Goal: Task Accomplishment & Management: Manage account settings

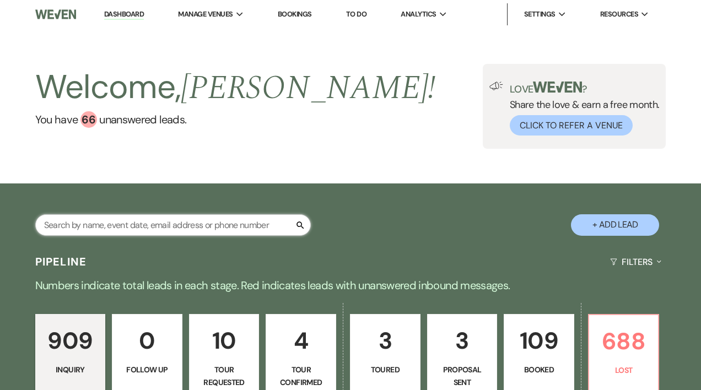
click at [95, 226] on input "text" at bounding box center [172, 224] width 275 height 21
type input "eva"
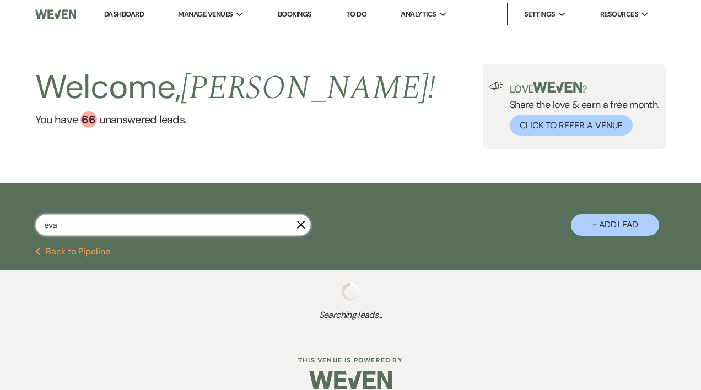
select select "4"
select select "8"
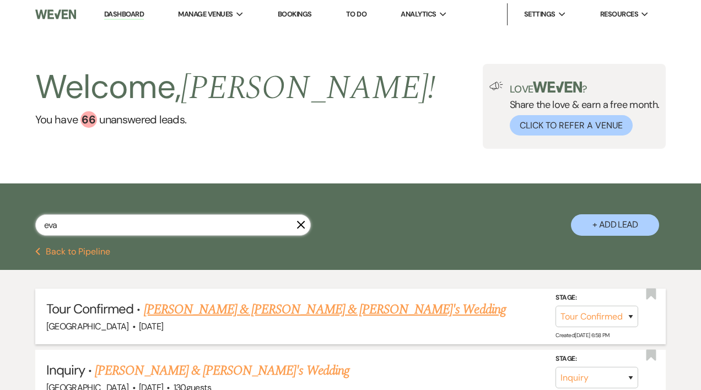
type input "eva"
click at [163, 311] on link "[PERSON_NAME] & [PERSON_NAME] & [PERSON_NAME]'s Wedding" at bounding box center [325, 310] width 362 height 20
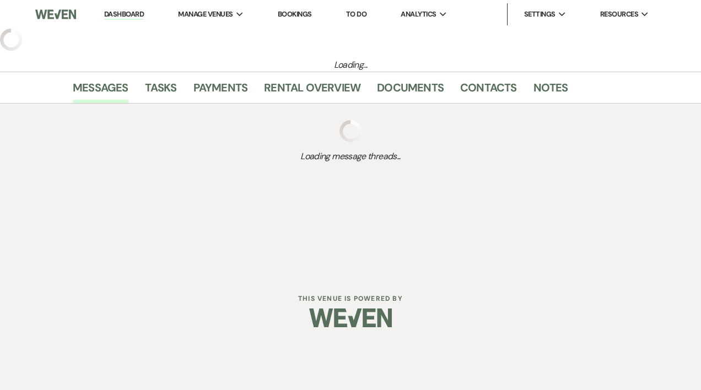
select select "4"
select select "5"
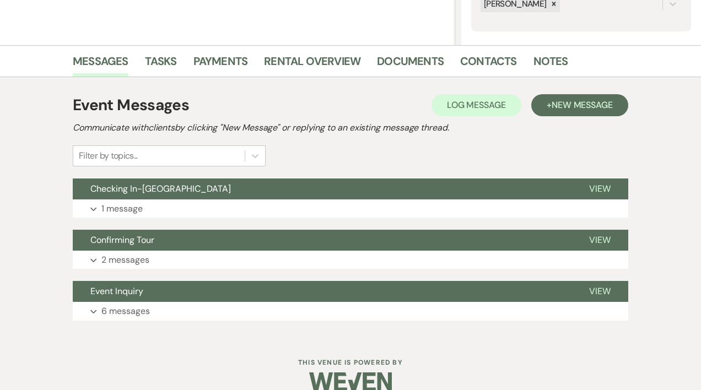
scroll to position [232, 0]
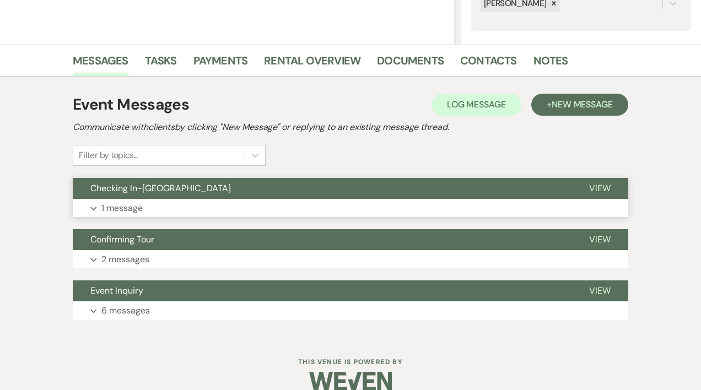
click at [134, 189] on span "Checking In-[GEOGRAPHIC_DATA]" at bounding box center [160, 188] width 140 height 12
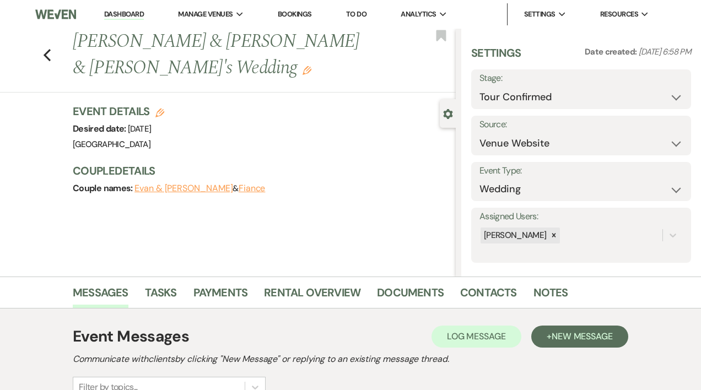
scroll to position [3, 0]
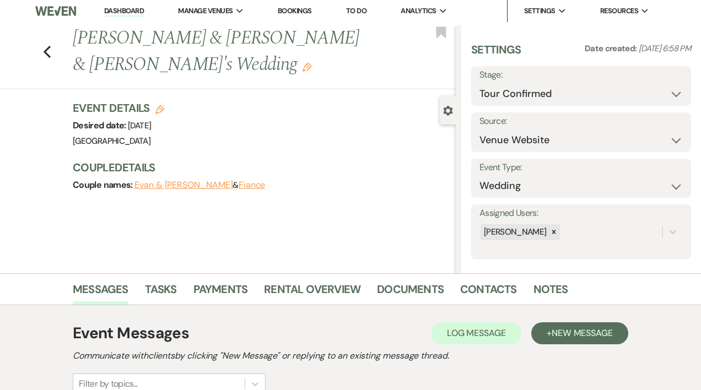
click at [124, 9] on link "Dashboard" at bounding box center [124, 11] width 40 height 10
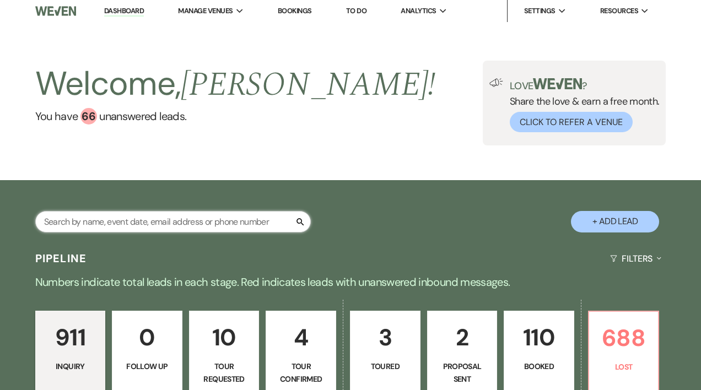
click at [148, 219] on input "text" at bounding box center [172, 221] width 275 height 21
type input "sama"
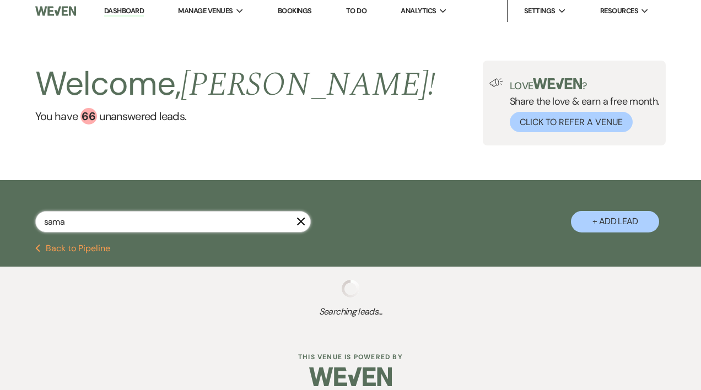
select select "8"
select select "4"
select select "8"
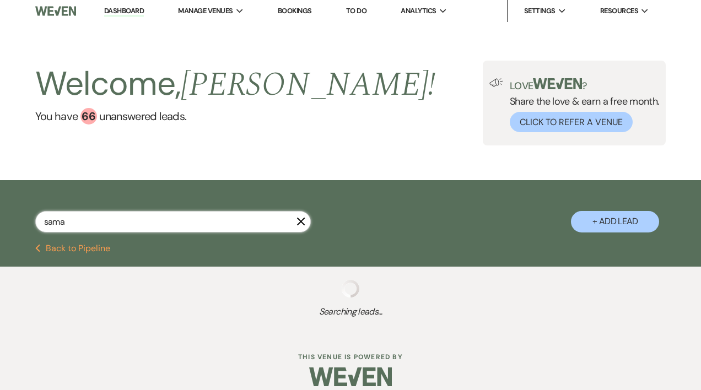
select select "8"
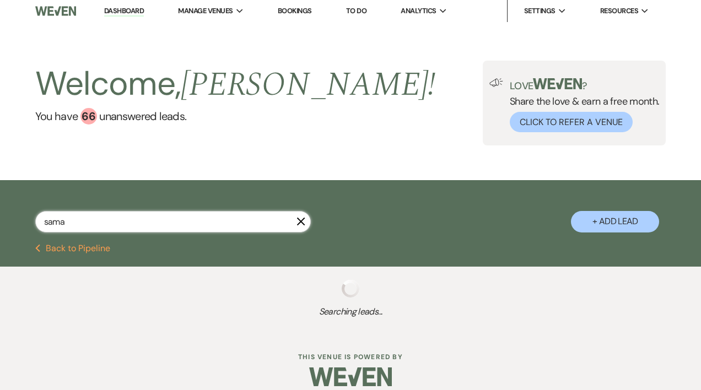
select select "8"
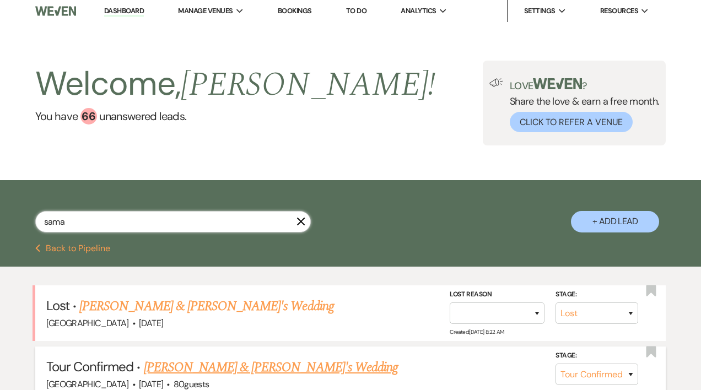
type input "sama"
click at [251, 369] on link "[PERSON_NAME] & [PERSON_NAME]'s Wedding" at bounding box center [271, 368] width 255 height 20
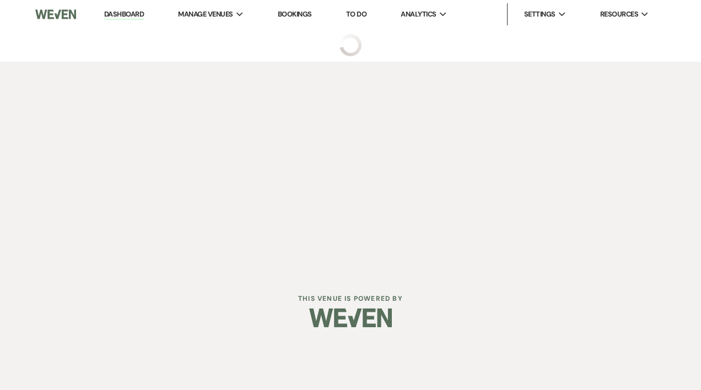
select select "4"
select select "5"
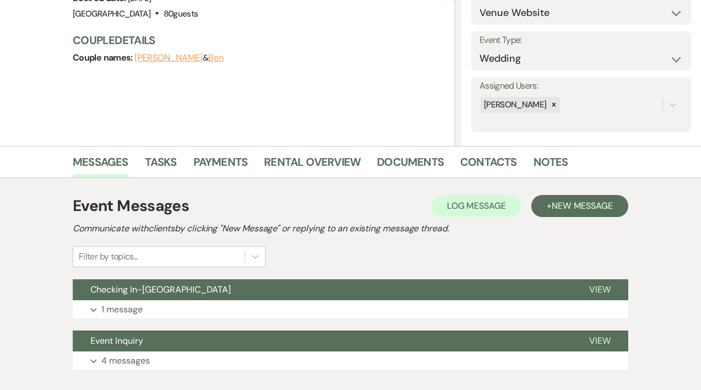
scroll to position [150, 0]
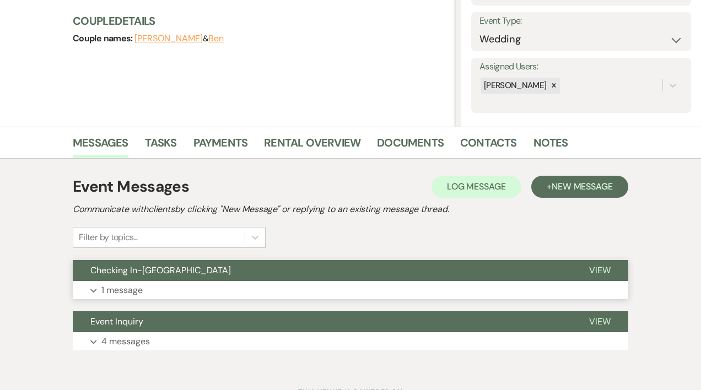
click at [169, 273] on span "Checking In-[GEOGRAPHIC_DATA]" at bounding box center [160, 270] width 140 height 12
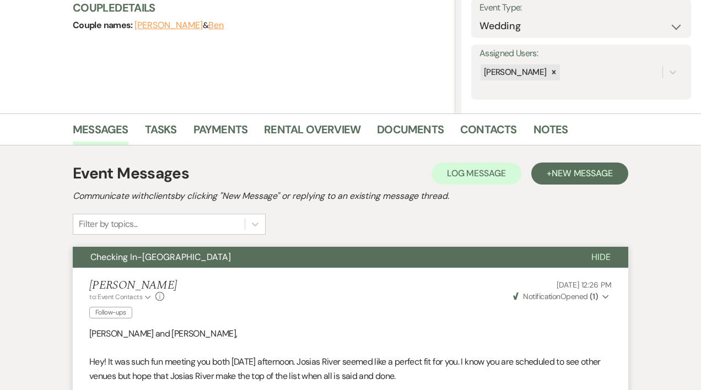
scroll to position [0, 0]
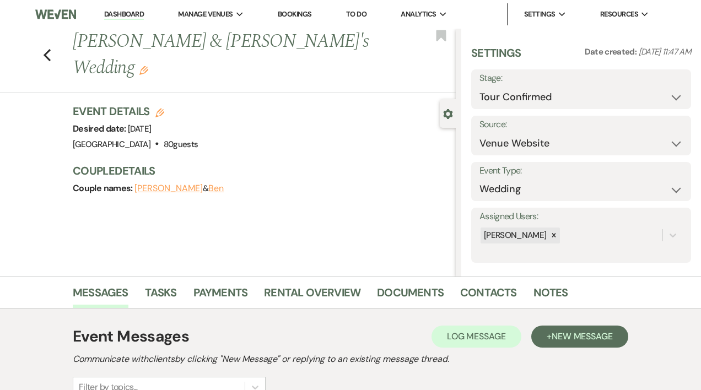
click at [115, 12] on link "Dashboard" at bounding box center [124, 14] width 40 height 10
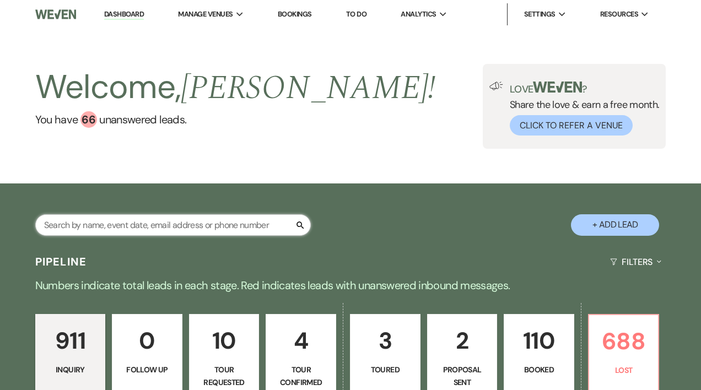
click at [124, 224] on input "text" at bounding box center [172, 224] width 275 height 21
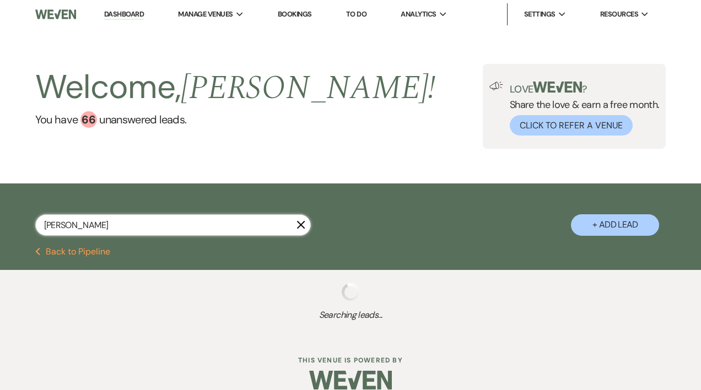
type input "[PERSON_NAME]"
select select "6"
select select "8"
select select "6"
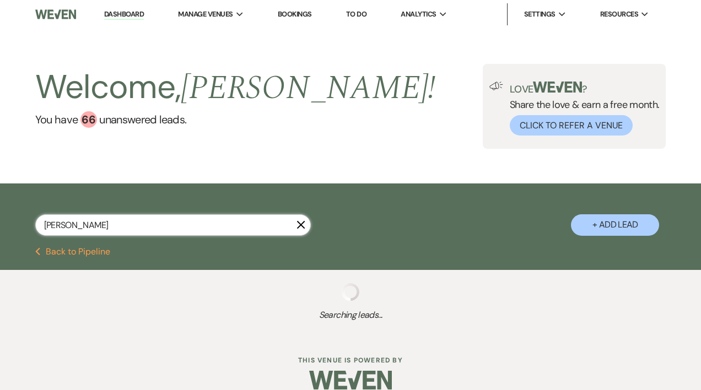
select select "8"
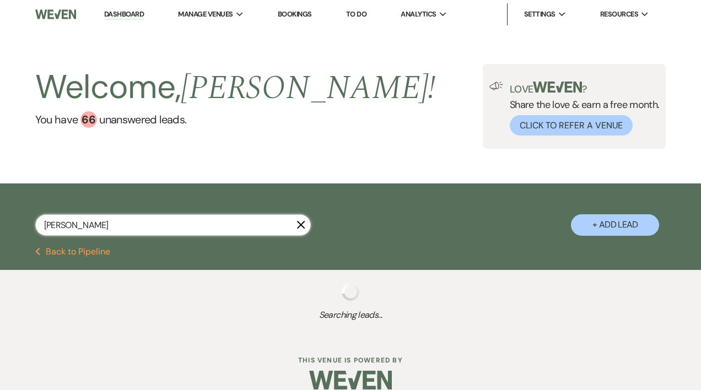
select select "8"
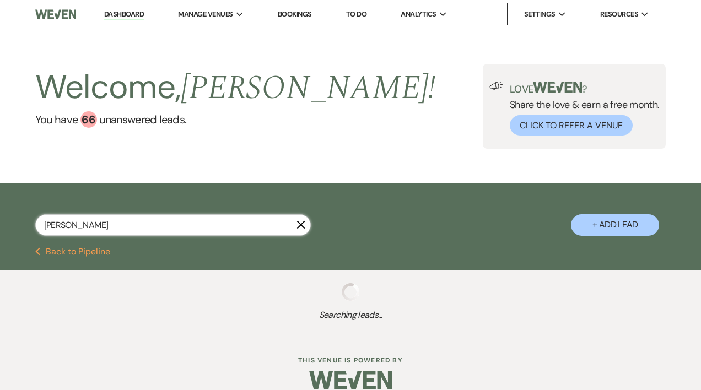
select select "8"
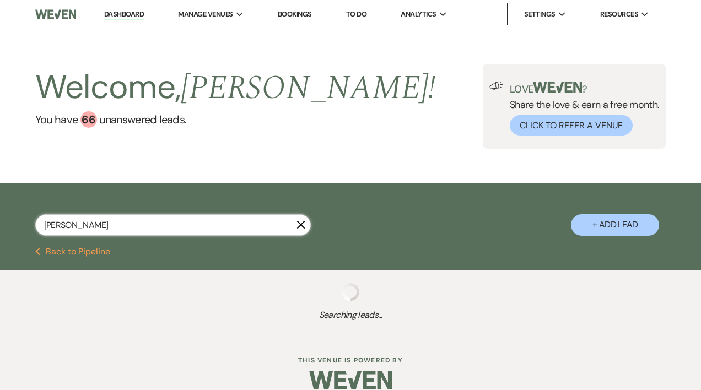
select select "8"
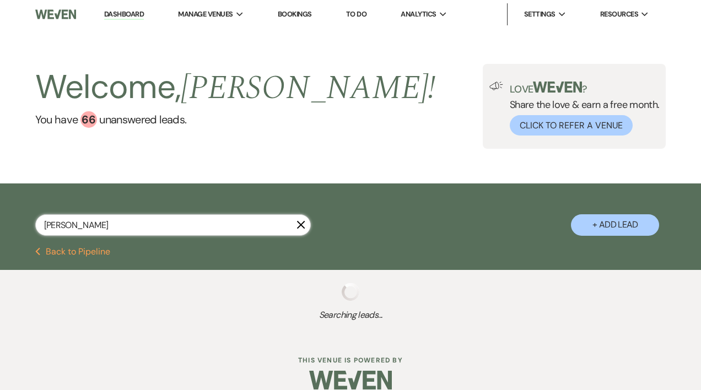
select select "8"
select select "6"
select select "8"
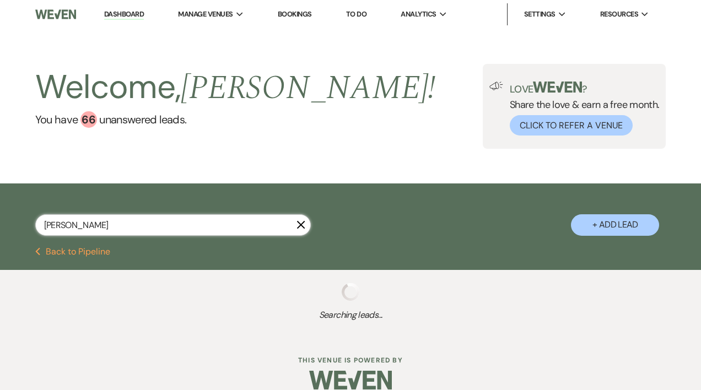
select select "8"
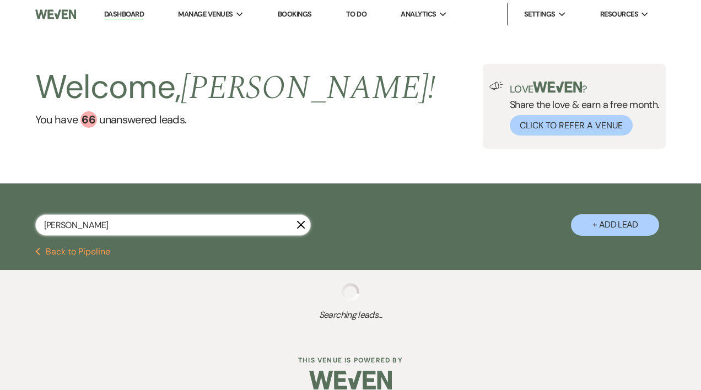
select select "8"
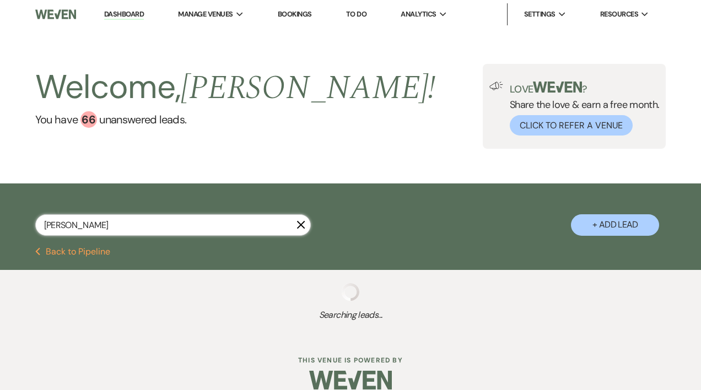
select select "8"
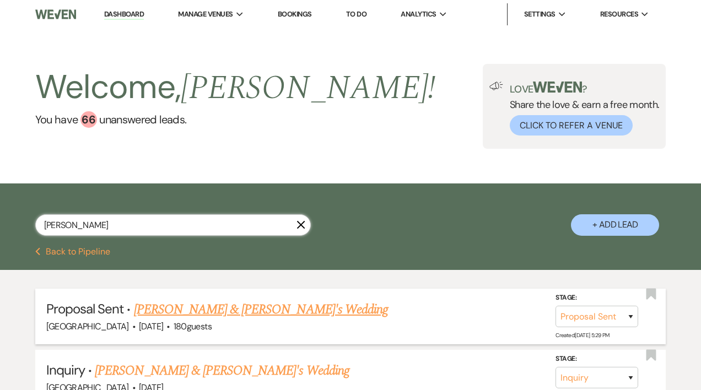
type input "[PERSON_NAME]"
click at [187, 309] on link "[PERSON_NAME] & [PERSON_NAME]'s Wedding" at bounding box center [261, 310] width 255 height 20
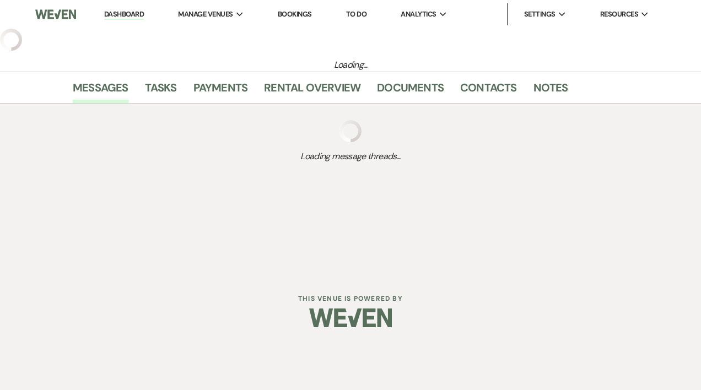
select select "6"
select select "5"
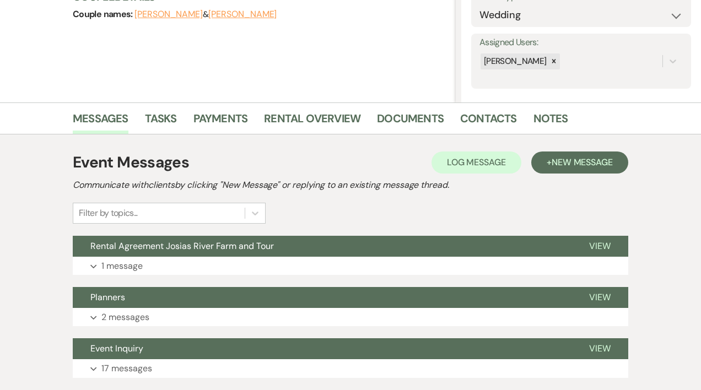
scroll to position [180, 0]
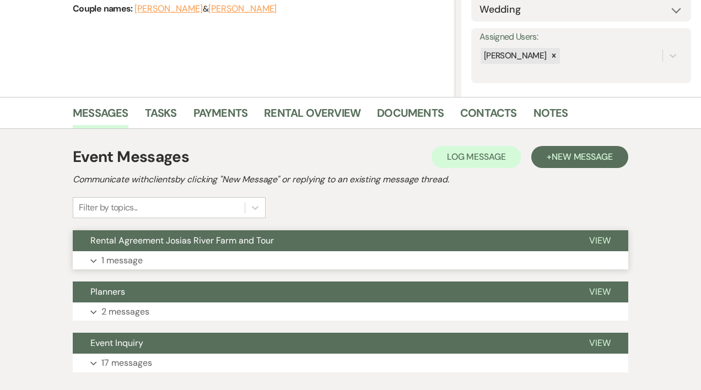
click at [239, 239] on span "Rental Agreement Josias River Farm and Tour" at bounding box center [181, 241] width 183 height 12
